Goal: Find specific page/section: Find specific page/section

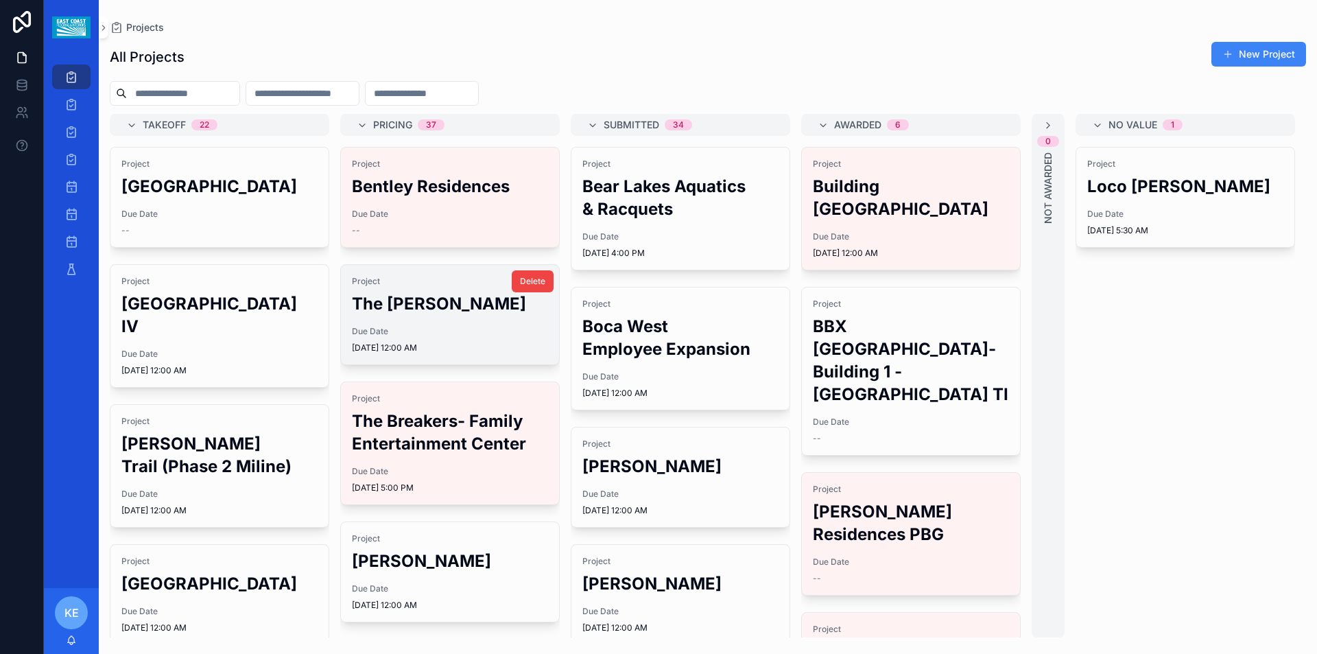
click at [485, 324] on div "Project The [PERSON_NAME] Due Date [DATE] 12:00 AM" at bounding box center [450, 314] width 218 height 99
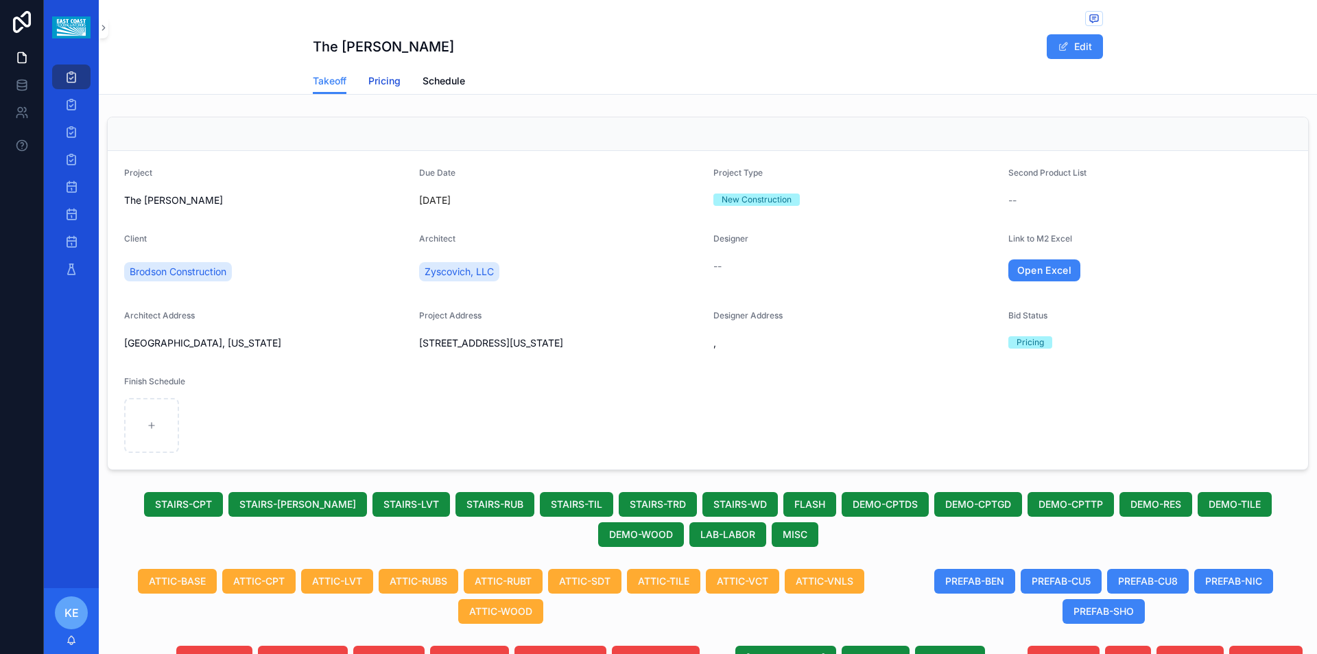
click at [383, 77] on span "Pricing" at bounding box center [384, 81] width 32 height 14
